Goal: Information Seeking & Learning: Understand process/instructions

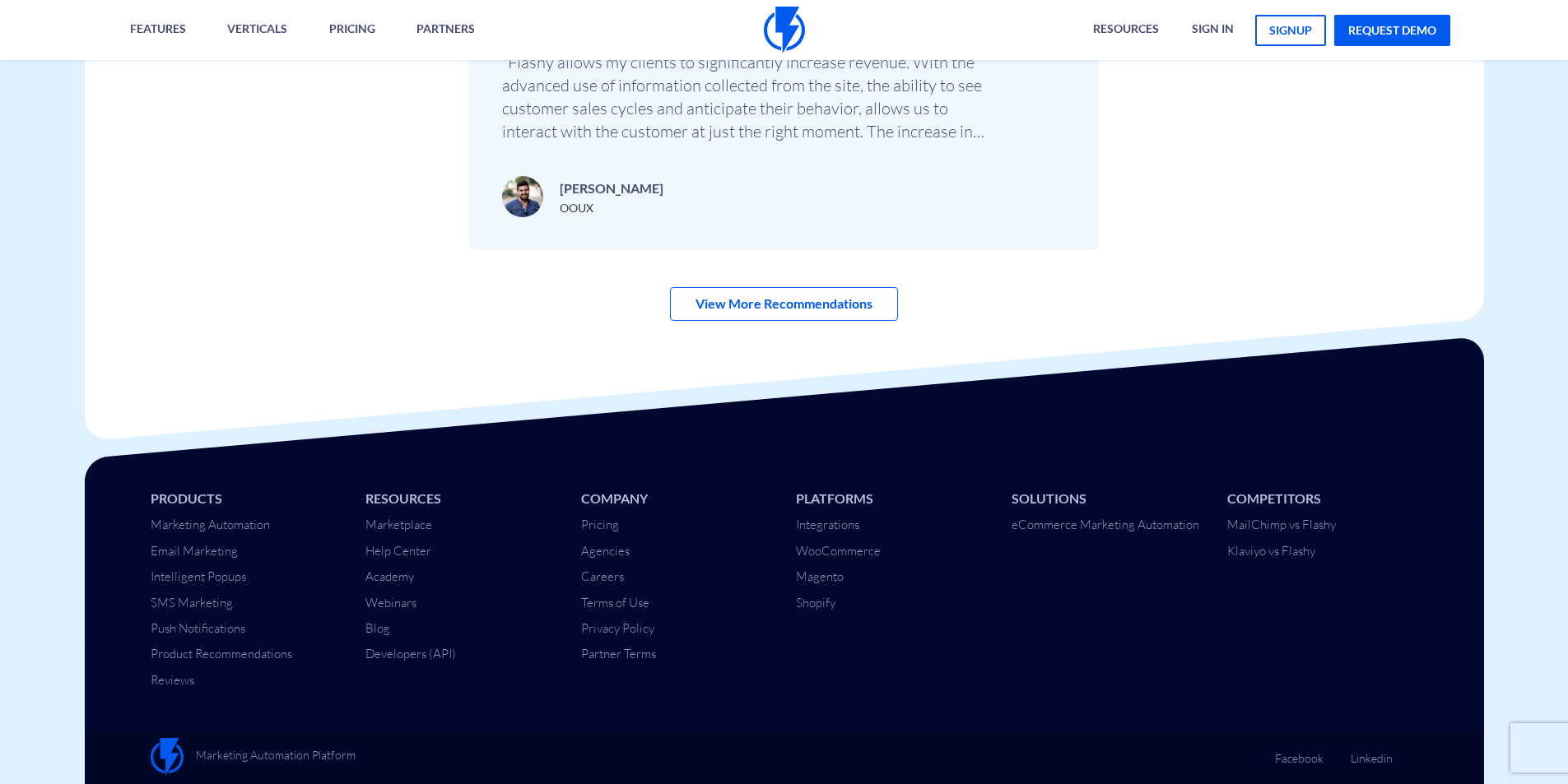
click at [418, 547] on link "Help Center" at bounding box center [398, 550] width 66 height 16
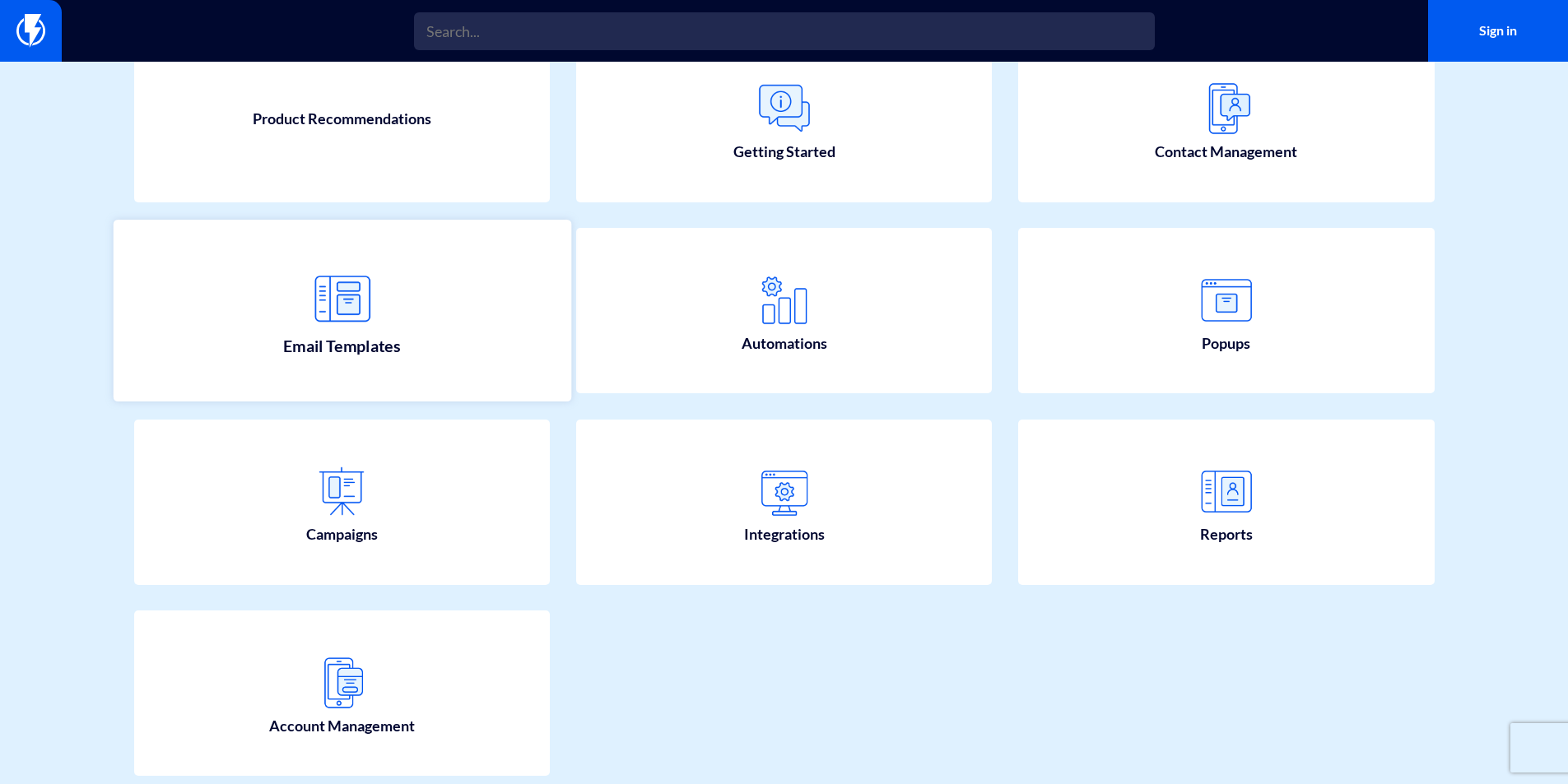
scroll to position [247, 0]
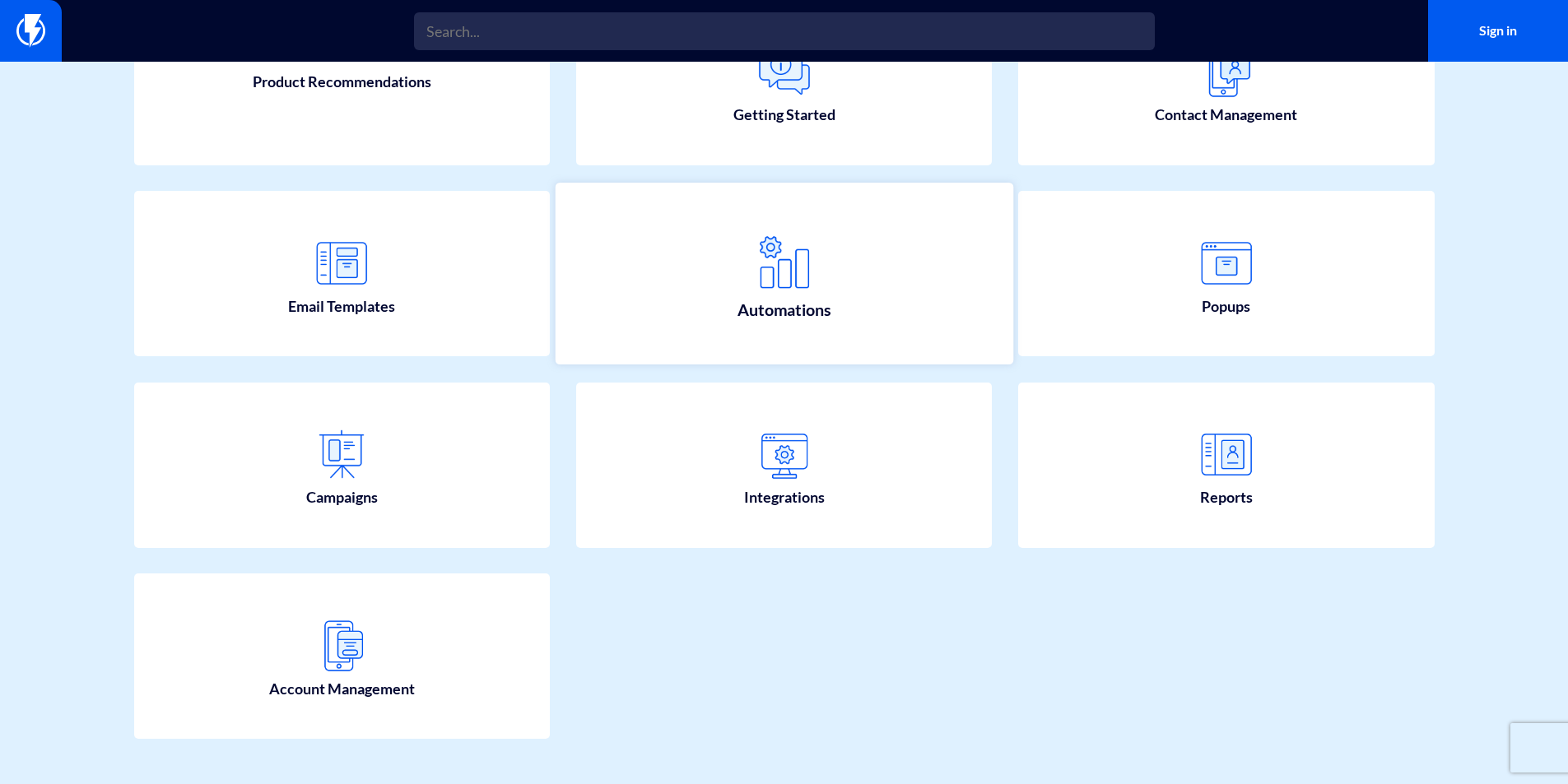
click at [706, 256] on link "Automations" at bounding box center [783, 273] width 458 height 182
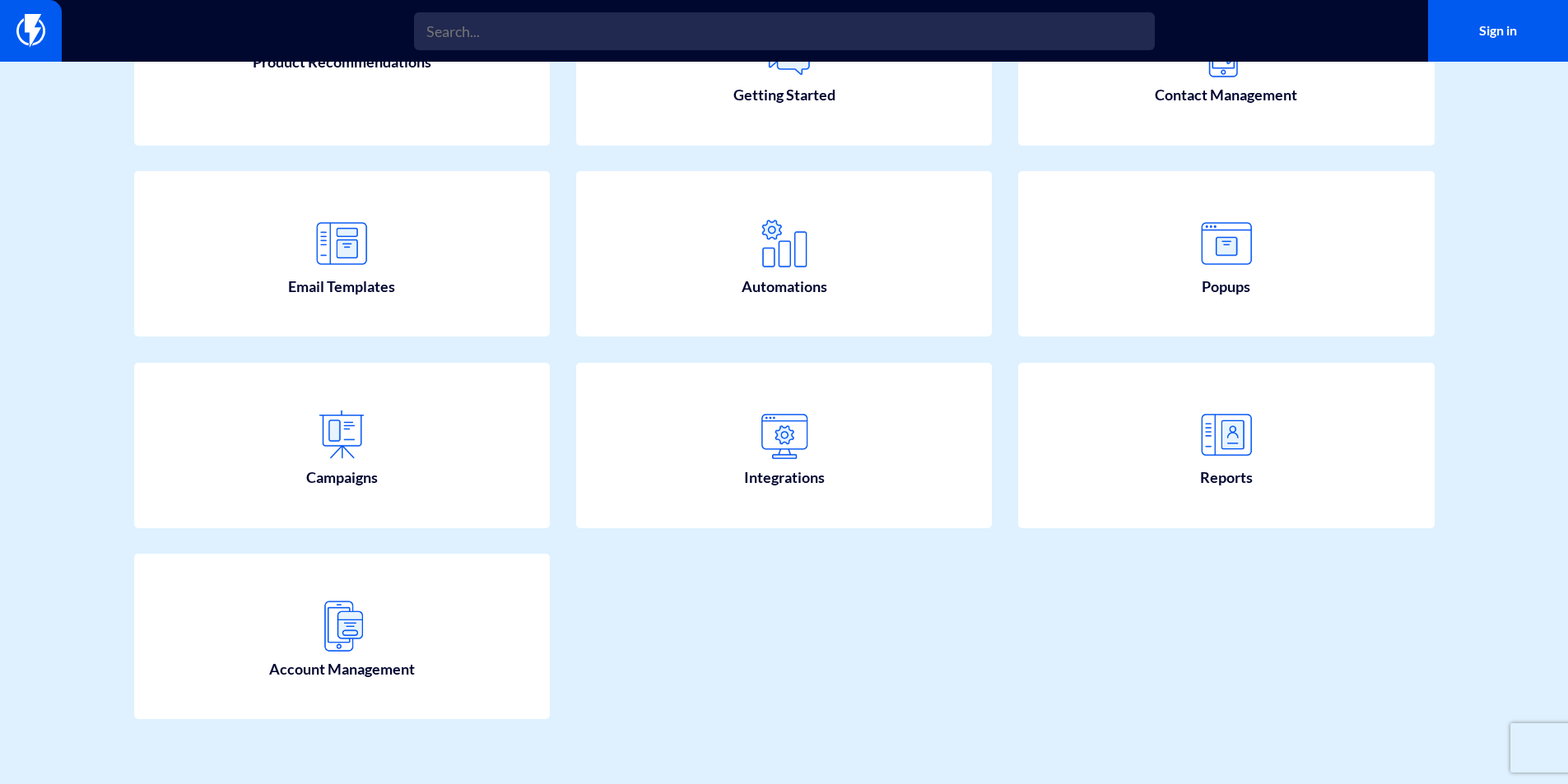
scroll to position [277, 0]
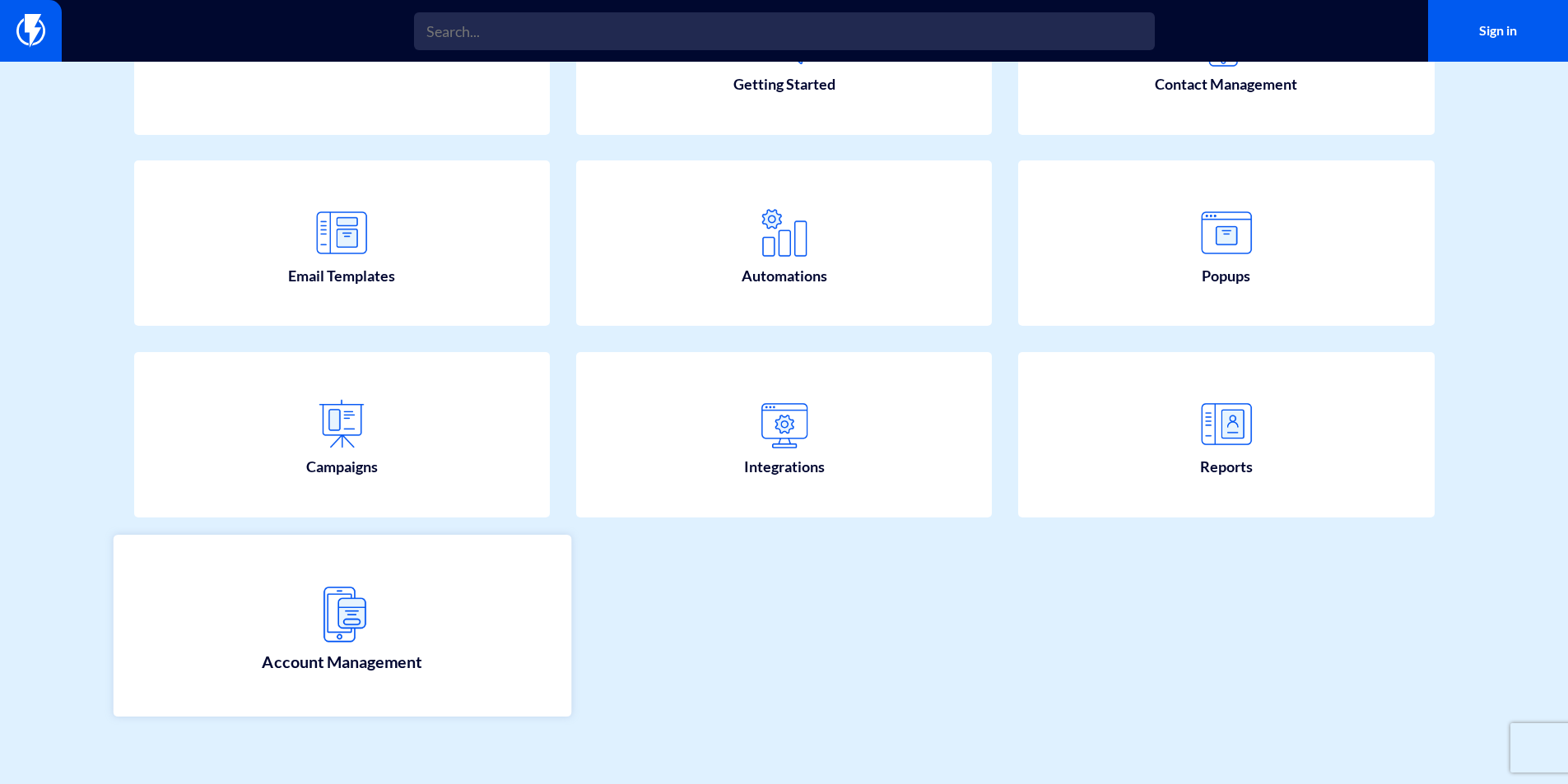
click at [347, 653] on span "Account Management" at bounding box center [342, 662] width 161 height 23
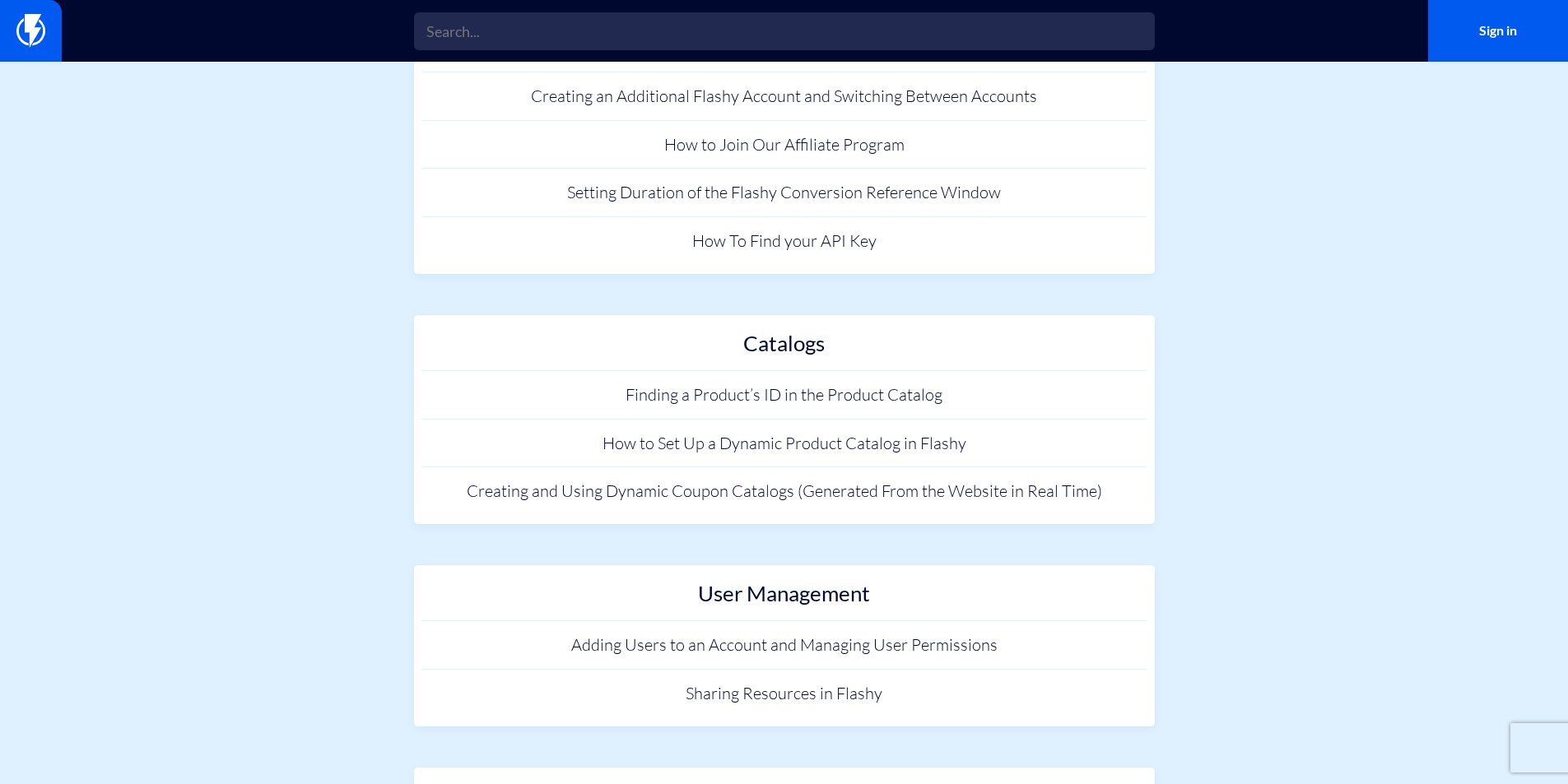
scroll to position [891, 0]
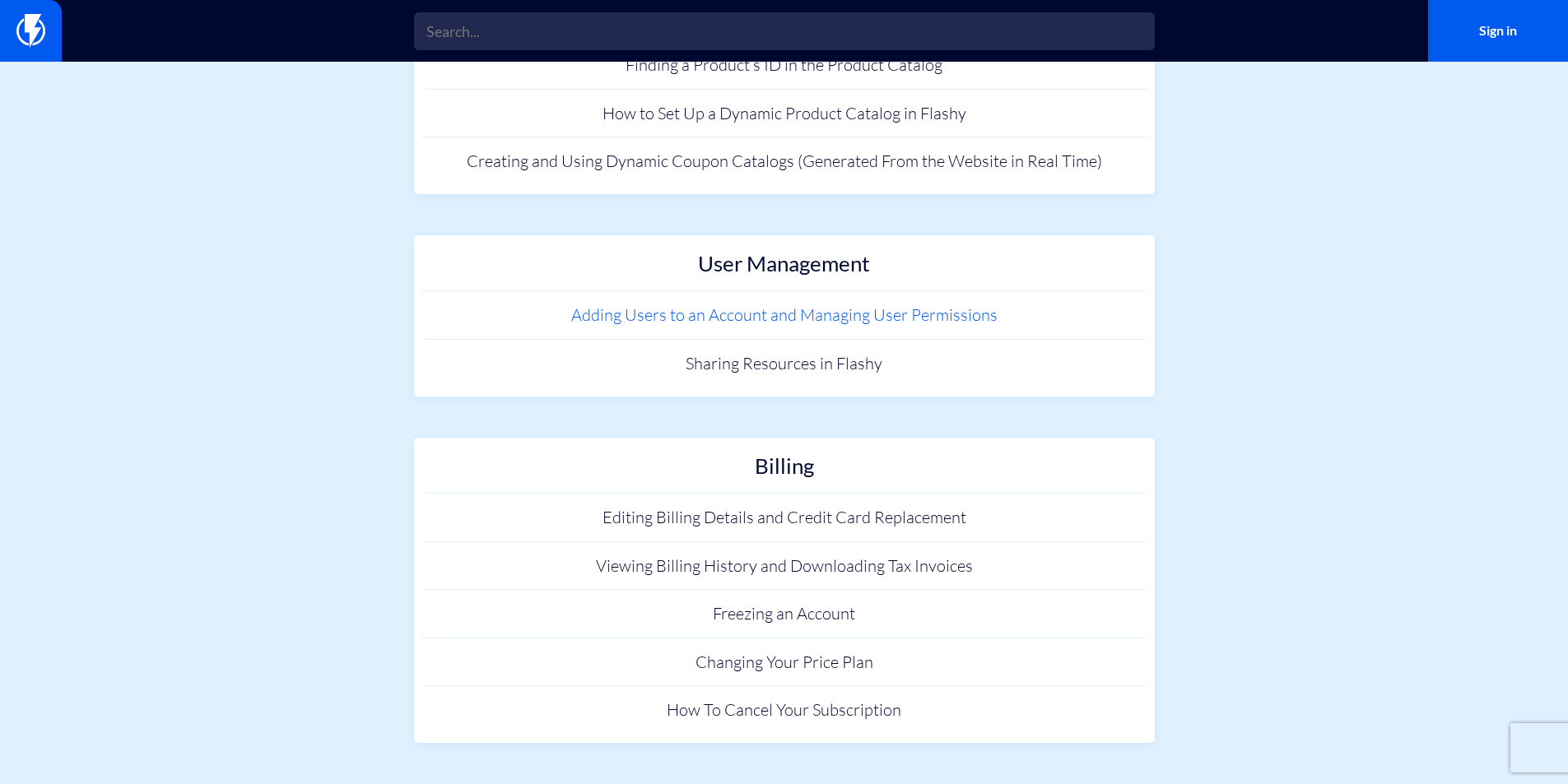
click at [925, 306] on link "Adding Users to an Account and Managing User Permissions" at bounding box center [784, 315] width 724 height 49
click at [724, 361] on link "Sharing Resources in Flashy" at bounding box center [784, 364] width 724 height 49
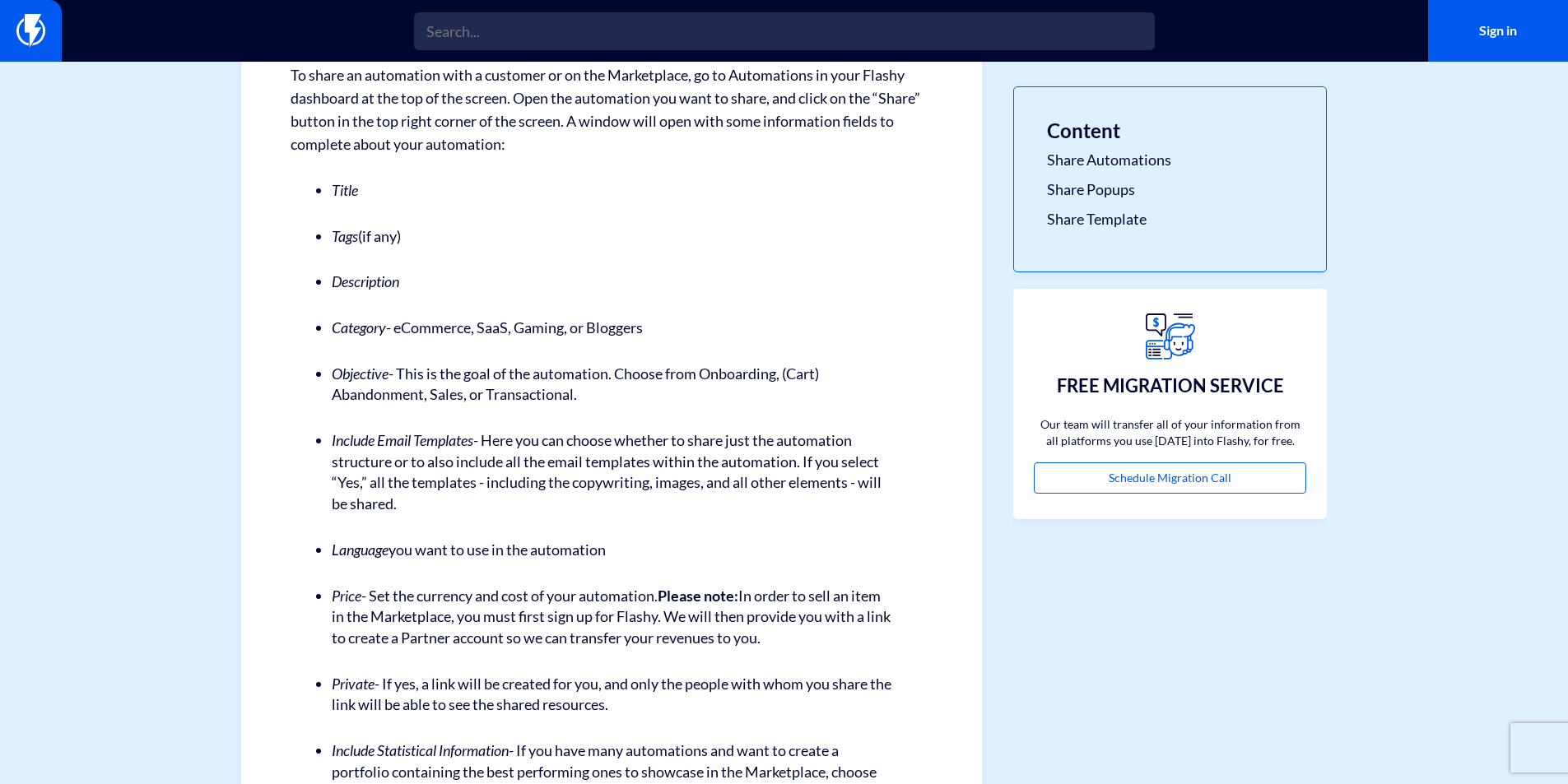
scroll to position [494, 0]
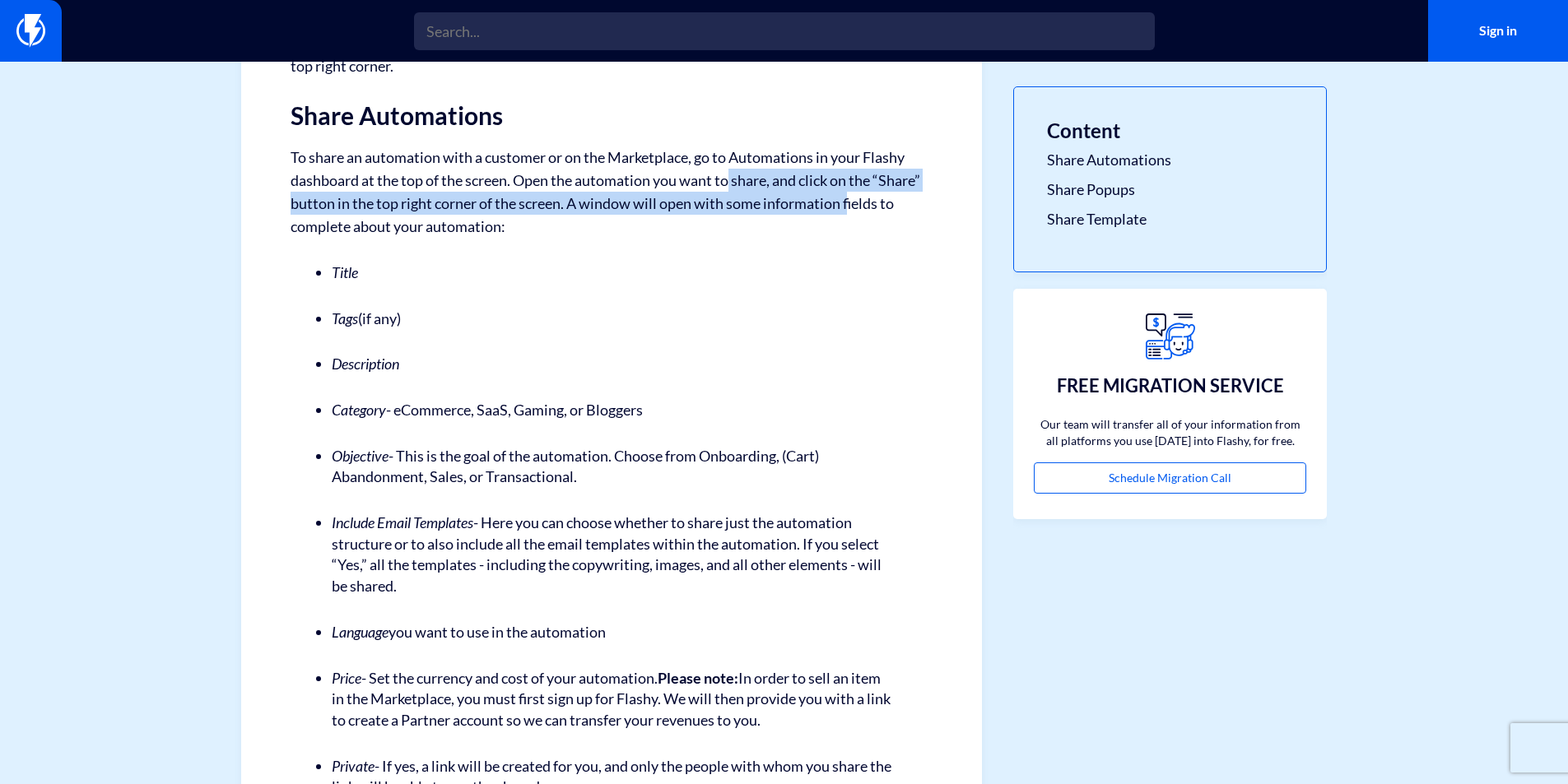
drag, startPoint x: 753, startPoint y: 192, endPoint x: 716, endPoint y: 188, distance: 37.2
click at [716, 188] on p "To share an automation with a customer or on the Marketplace, go to Automations…" at bounding box center [611, 192] width 642 height 92
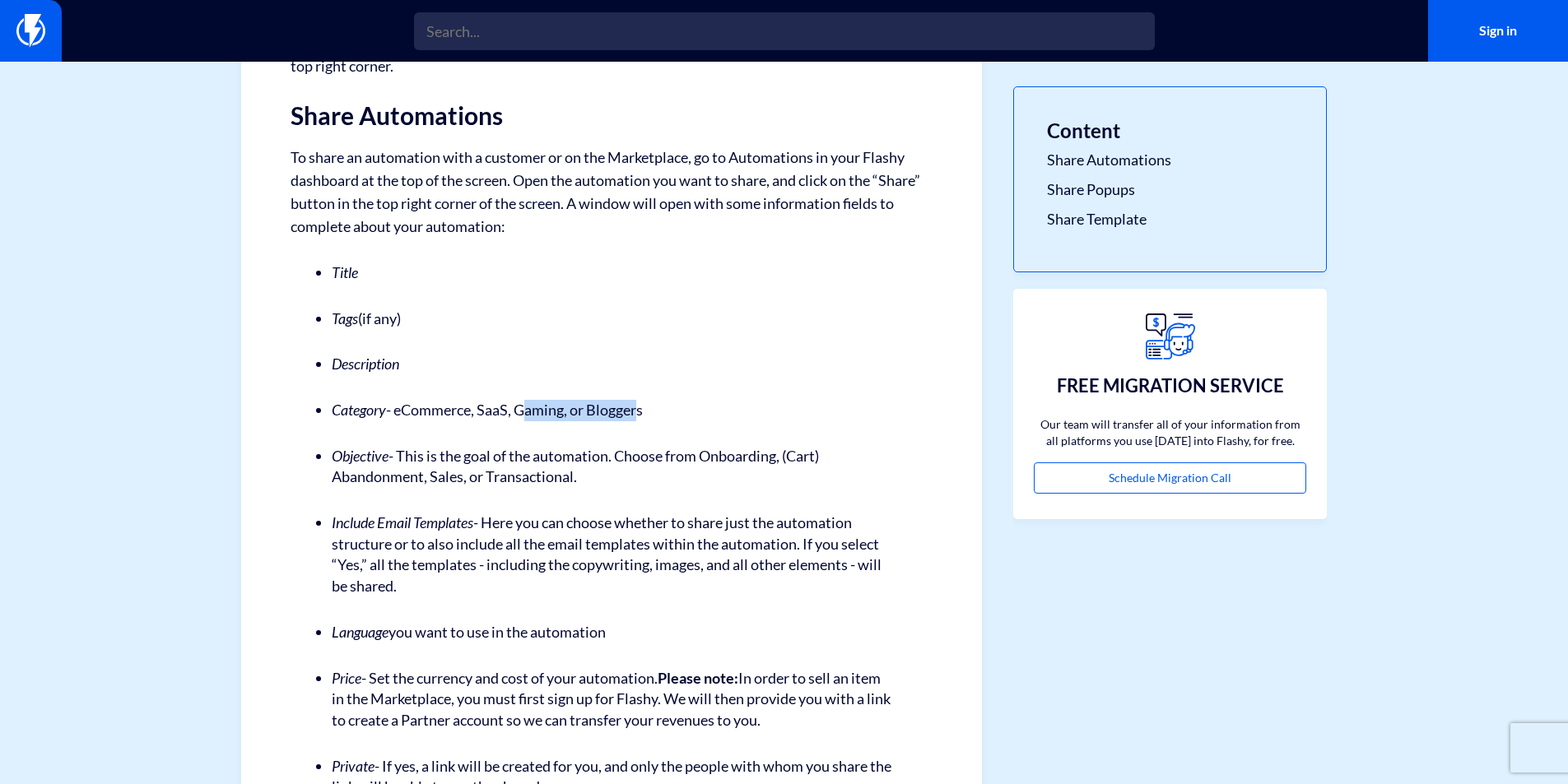
drag, startPoint x: 641, startPoint y: 401, endPoint x: 488, endPoint y: 412, distance: 153.4
click at [489, 412] on li "Category - eCommerce, SaaS, Gaming, or Bloggers" at bounding box center [612, 410] width 560 height 22
click at [485, 412] on li "Category - eCommerce, SaaS, Gaming, or Bloggers" at bounding box center [612, 410] width 560 height 22
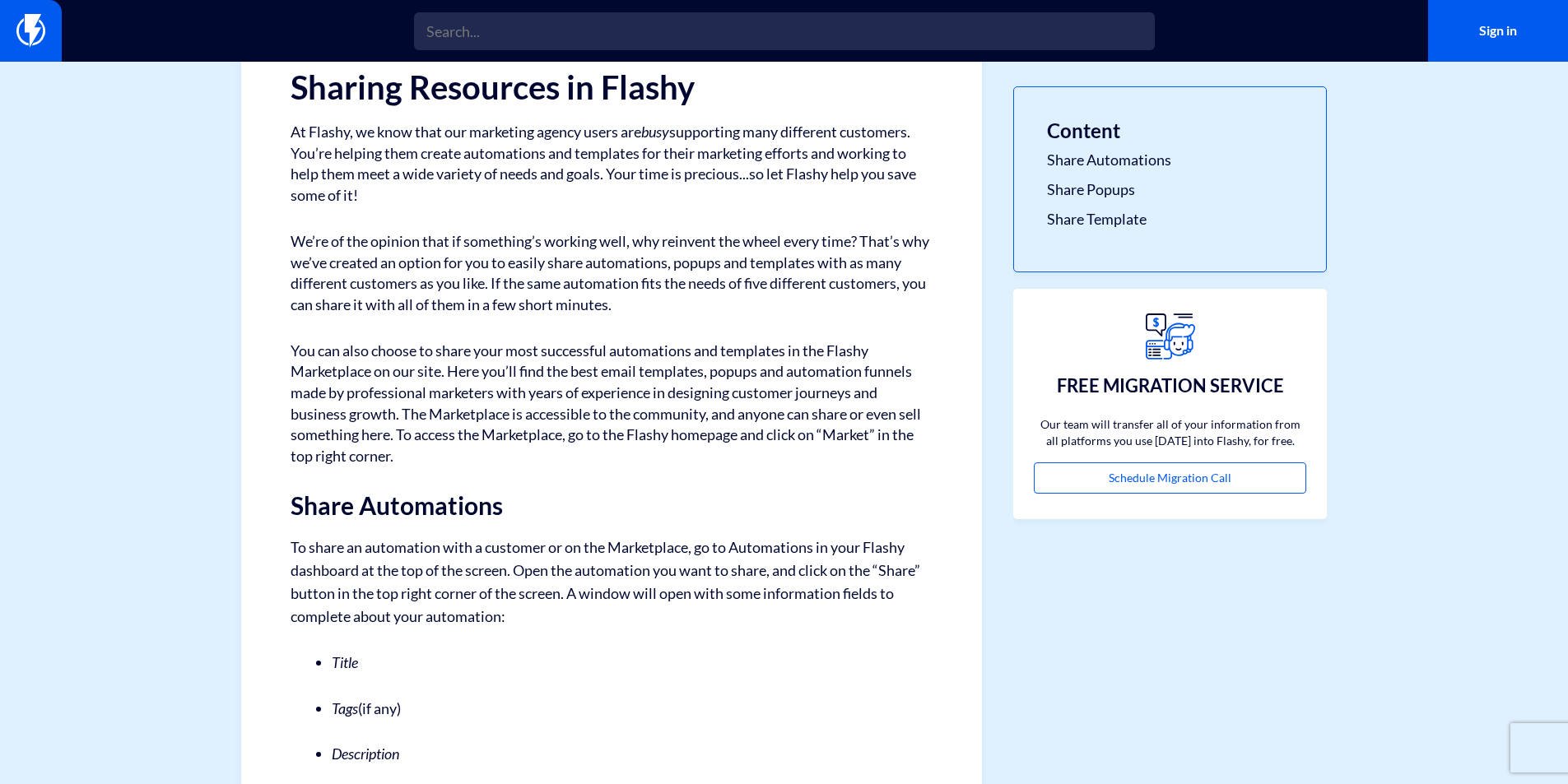
scroll to position [164, 0]
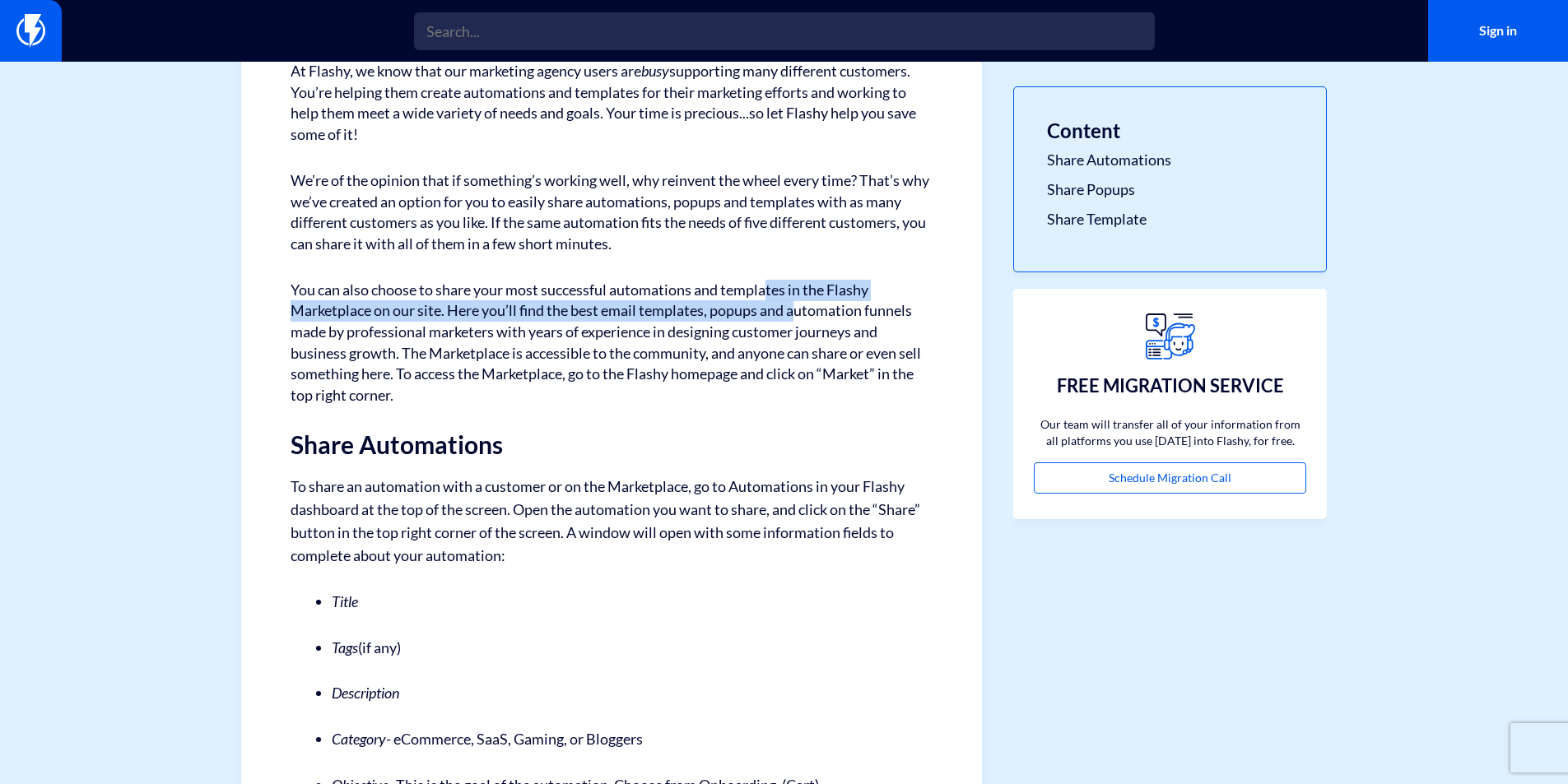
drag, startPoint x: 778, startPoint y: 275, endPoint x: 798, endPoint y: 320, distance: 49.2
click at [797, 315] on p "You can also choose to share your most successful automations and templates in …" at bounding box center [611, 343] width 642 height 127
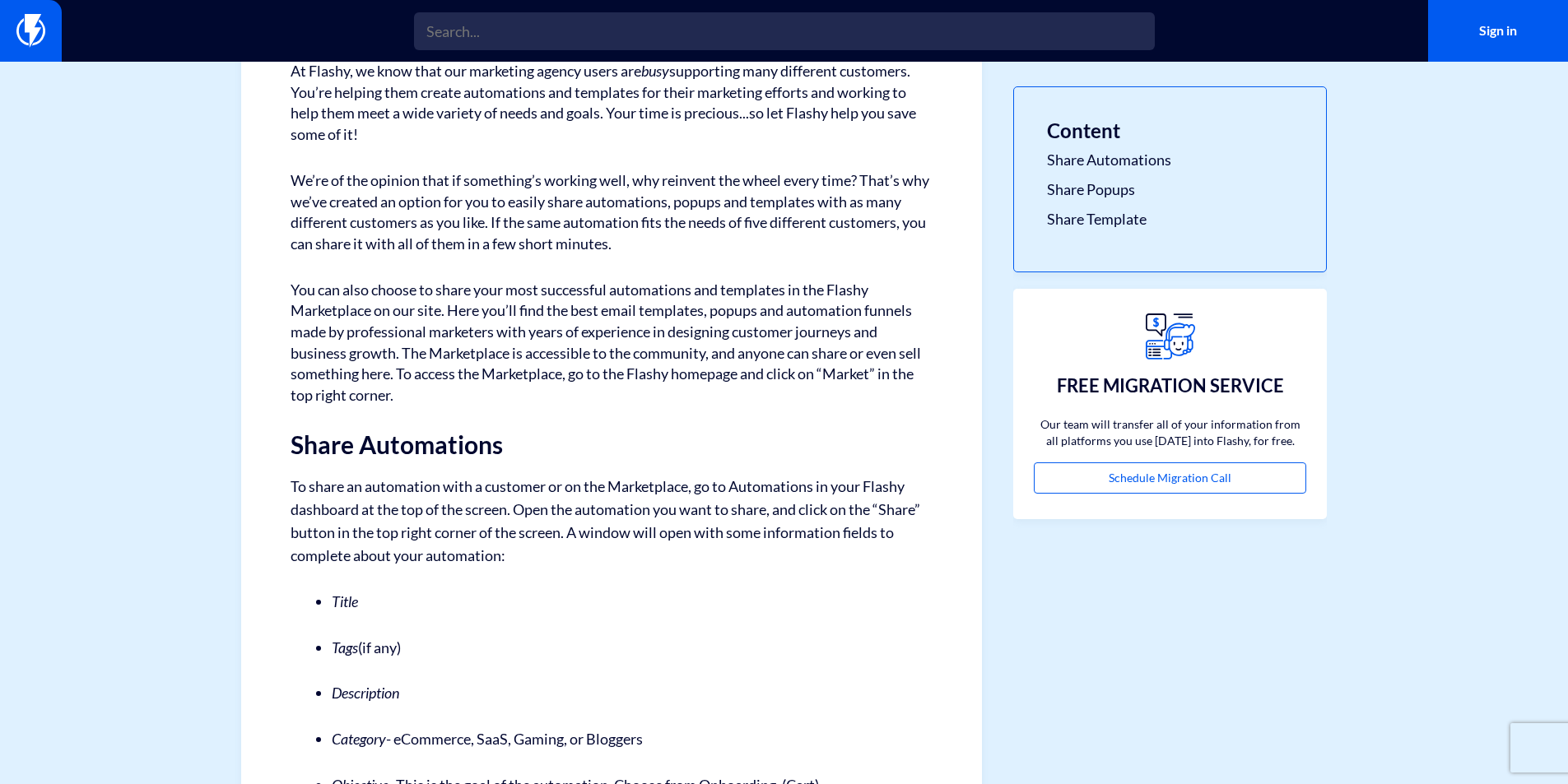
click at [676, 388] on p "You can also choose to share your most successful automations and templates in …" at bounding box center [611, 343] width 642 height 127
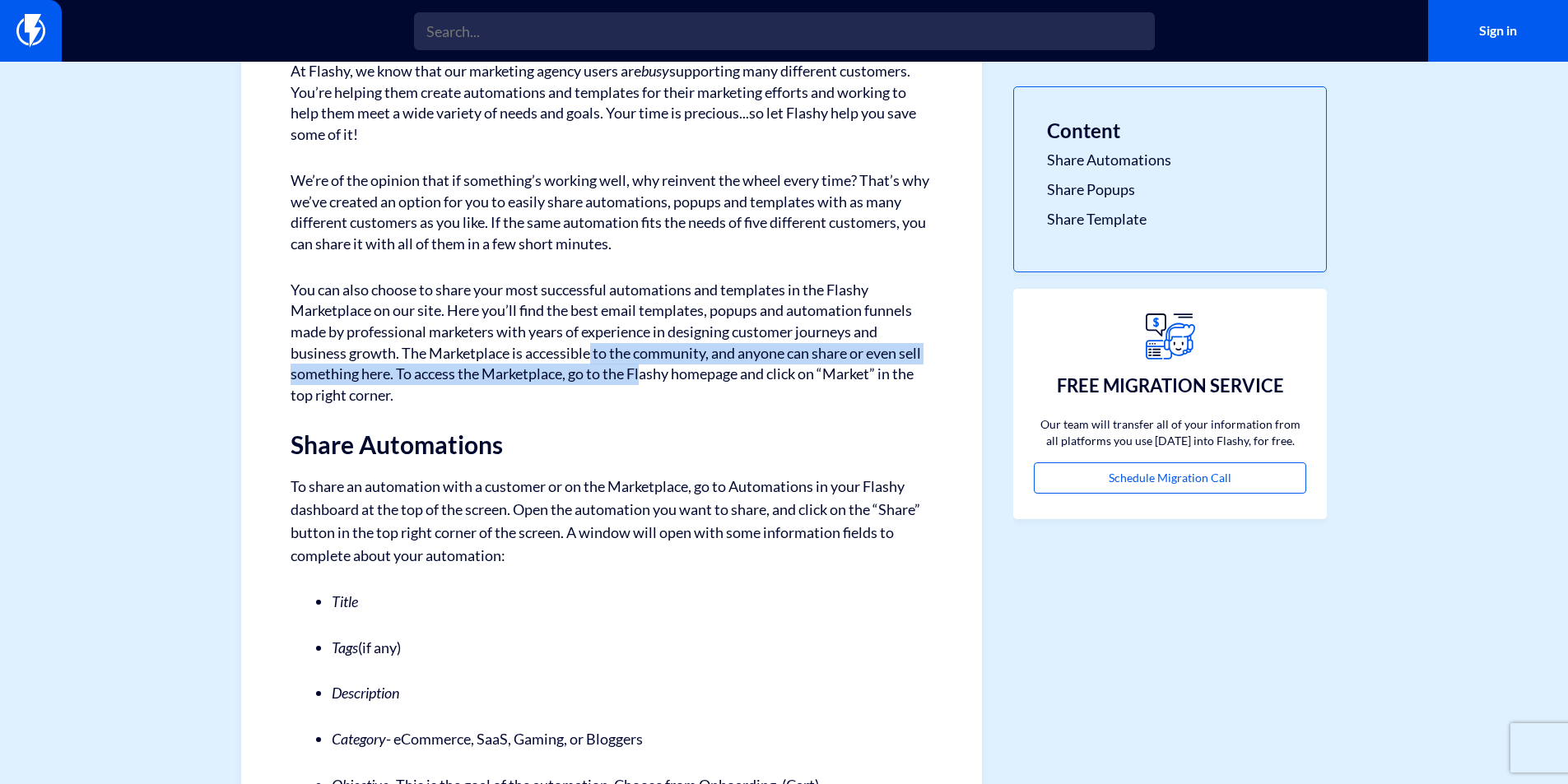
drag, startPoint x: 591, startPoint y: 355, endPoint x: 667, endPoint y: 391, distance: 84.1
click at [662, 389] on p "You can also choose to share your most successful automations and templates in …" at bounding box center [611, 343] width 642 height 127
click at [667, 391] on p "You can also choose to share your most successful automations and templates in …" at bounding box center [611, 343] width 642 height 127
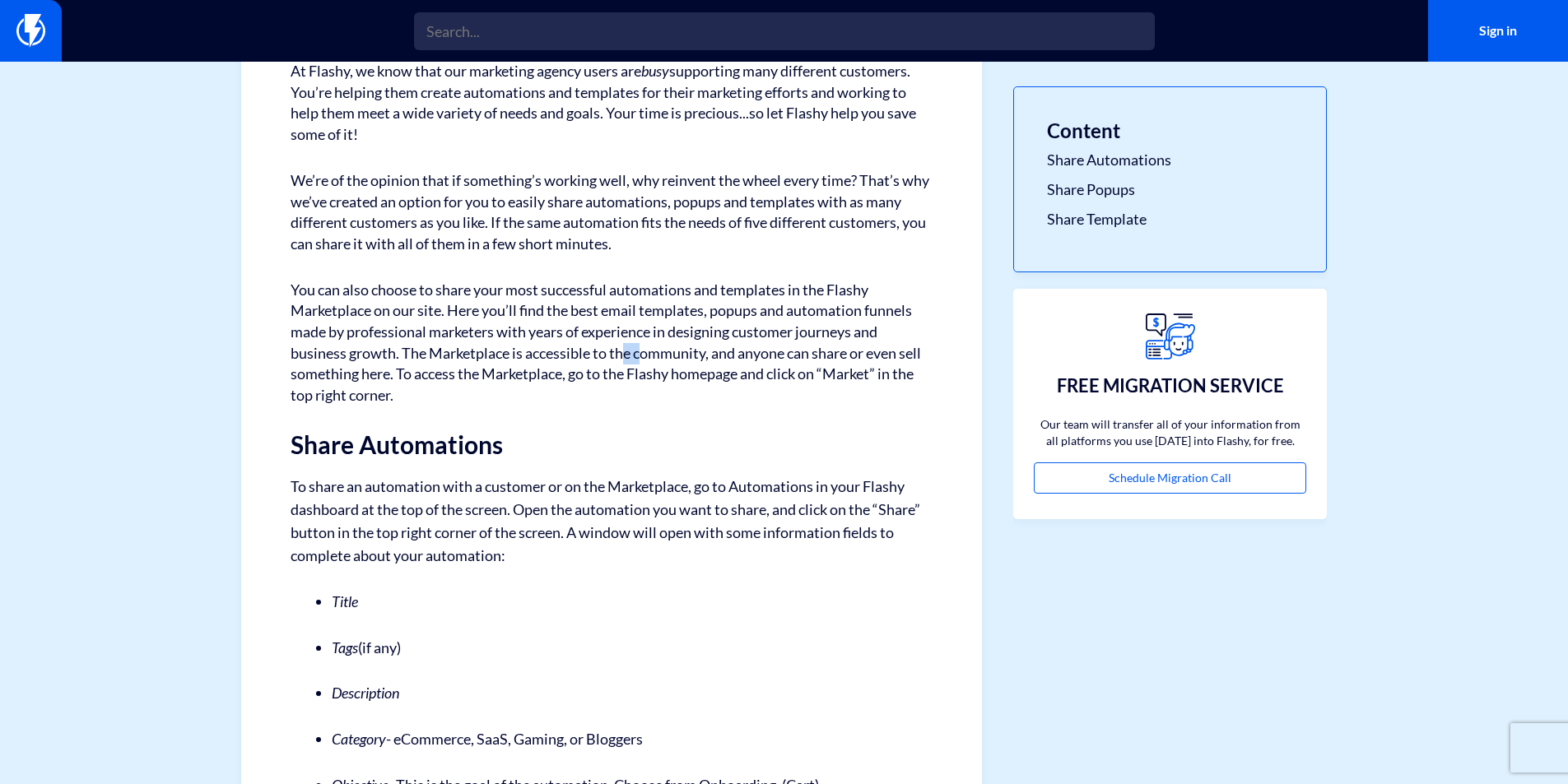
click at [645, 361] on p "You can also choose to share your most successful automations and templates in …" at bounding box center [611, 343] width 642 height 127
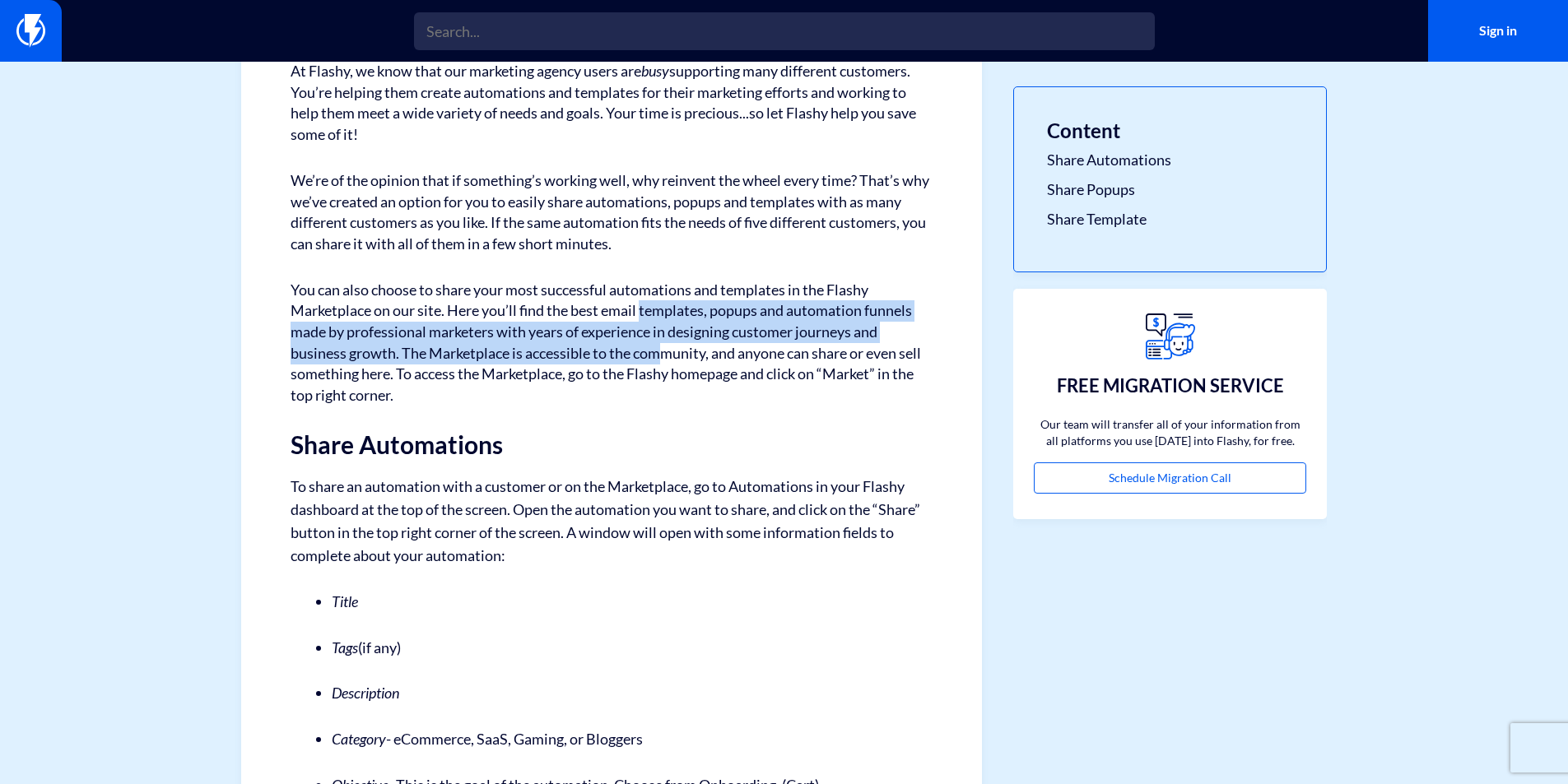
drag, startPoint x: 644, startPoint y: 307, endPoint x: 660, endPoint y: 349, distance: 44.9
click at [660, 349] on p "You can also choose to share your most successful automations and templates in …" at bounding box center [611, 343] width 642 height 127
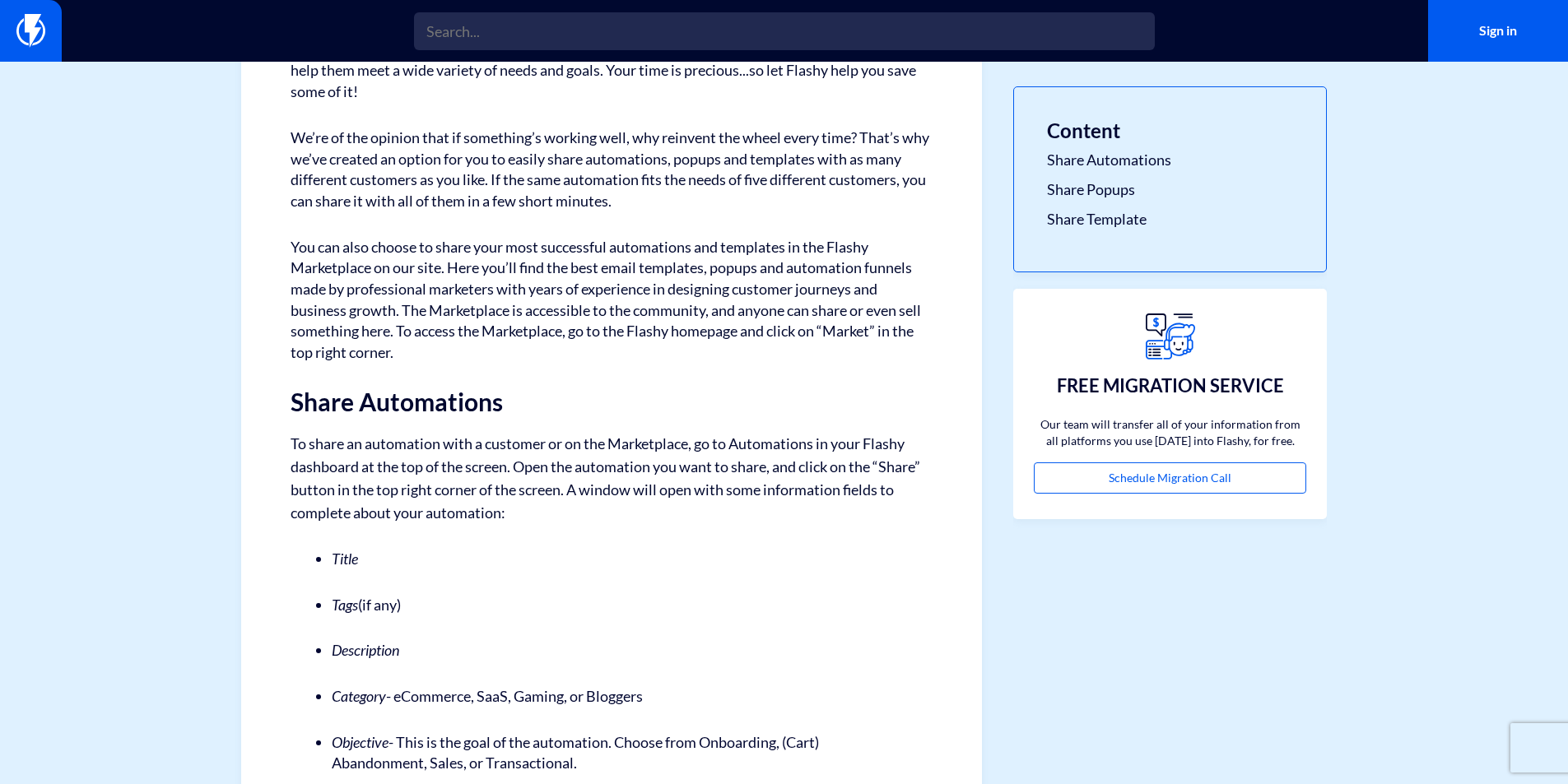
scroll to position [247, 0]
